Goal: Task Accomplishment & Management: Manage account settings

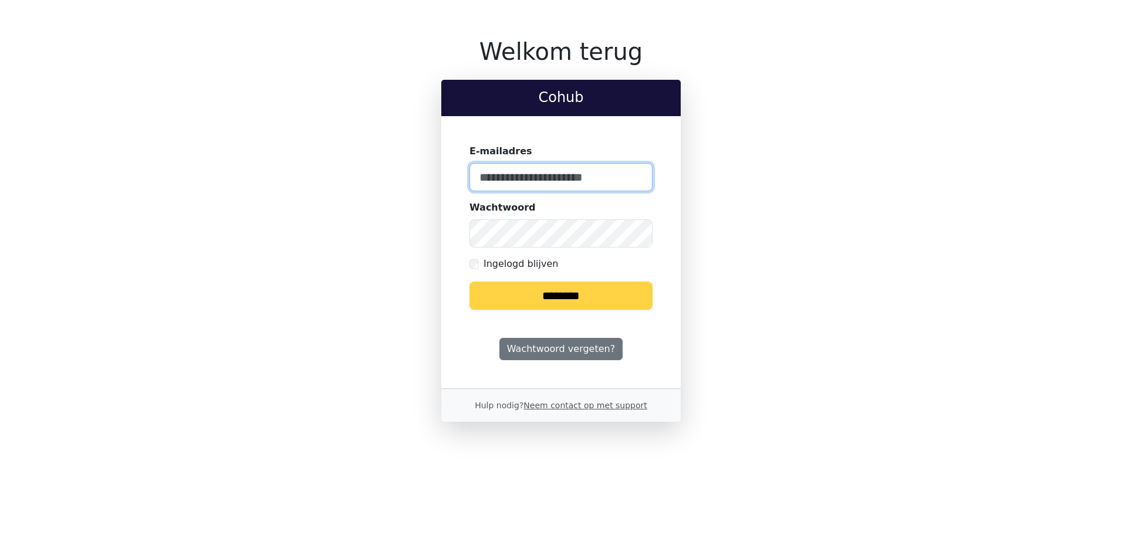
type input "**********"
click at [583, 305] on input "********" at bounding box center [561, 296] width 183 height 28
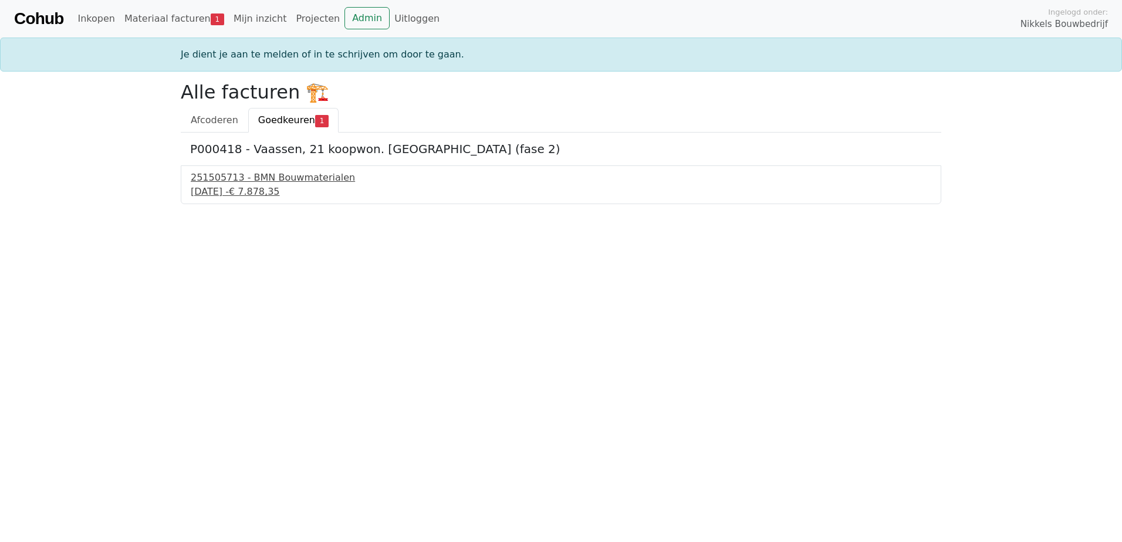
click at [266, 179] on div "251505713 - BMN Bouwmaterialen" at bounding box center [561, 178] width 741 height 14
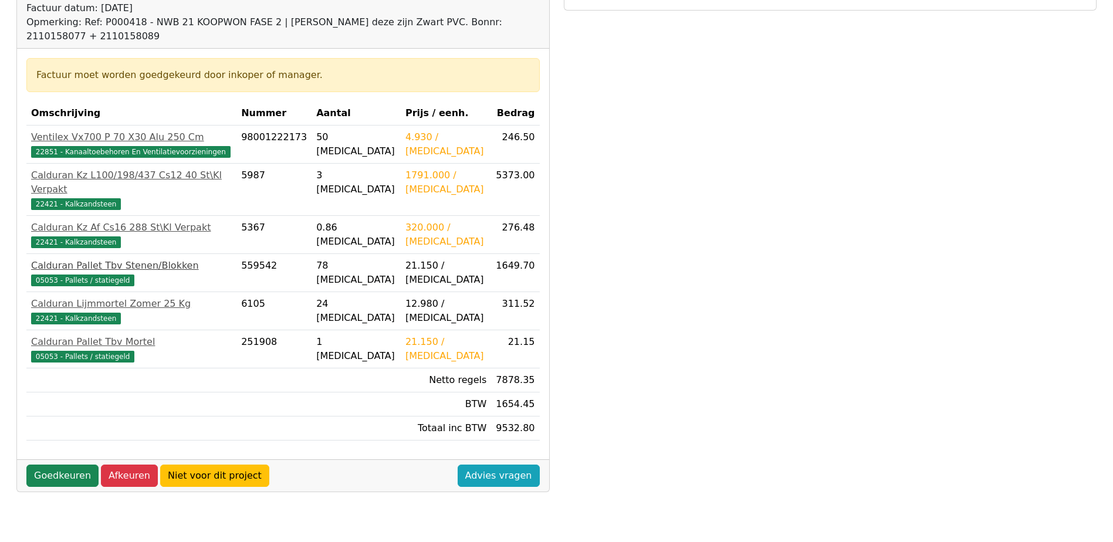
scroll to position [235, 0]
